Goal: Transaction & Acquisition: Purchase product/service

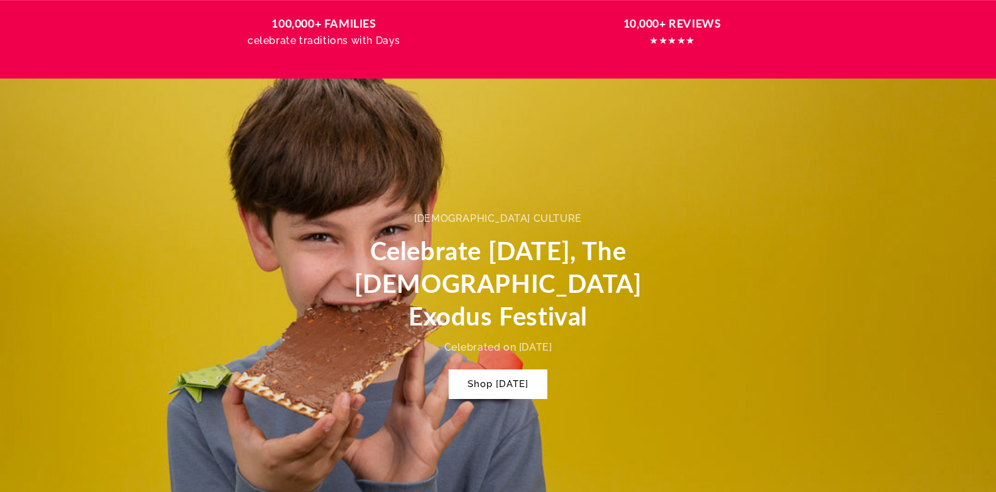
scroll to position [566, 0]
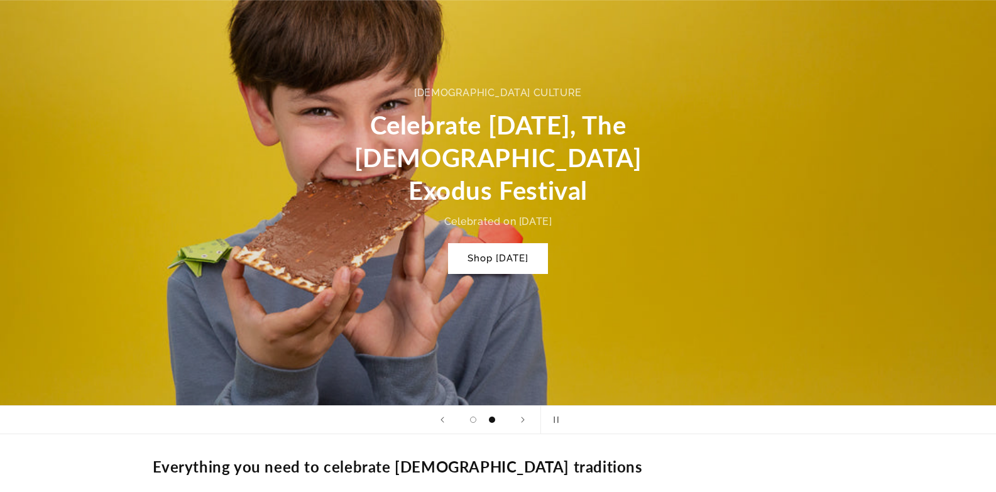
click at [529, 244] on link "Shop Passover" at bounding box center [498, 259] width 99 height 30
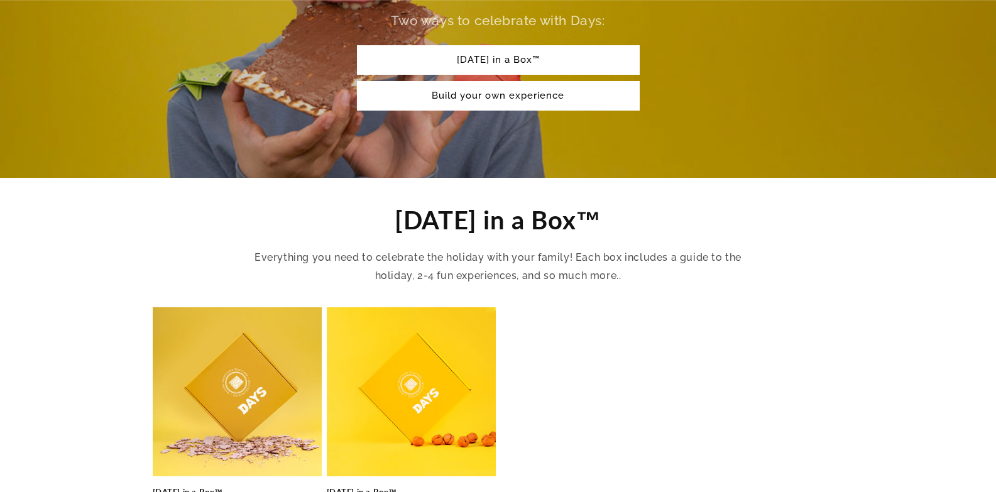
scroll to position [377, 0]
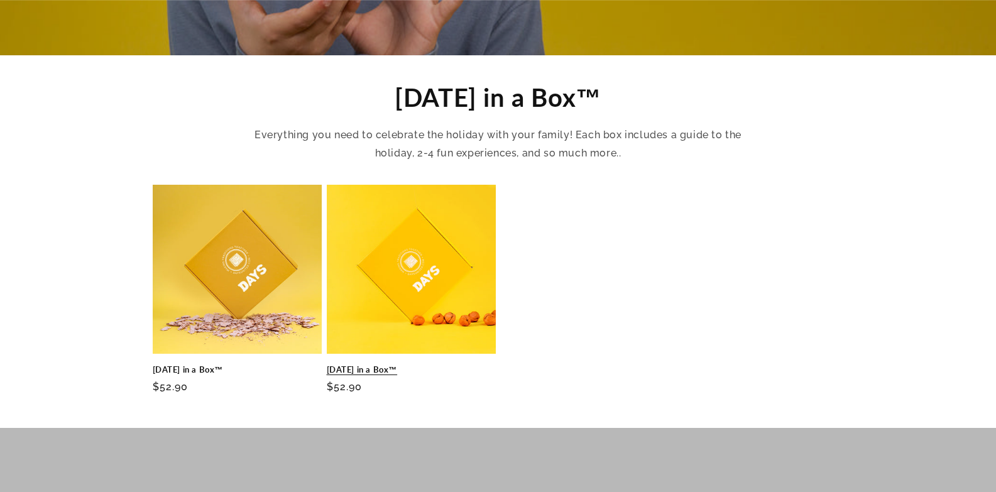
click at [454, 364] on link "[DATE] in a Box™" at bounding box center [411, 369] width 169 height 11
